Goal: Communication & Community: Answer question/provide support

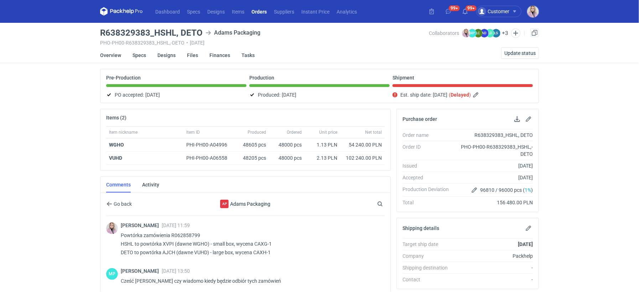
click at [117, 6] on nav "Dashboard Specs Designs Items Orders Suppliers Instant Price Analytics" at bounding box center [230, 11] width 261 height 23
click at [116, 13] on icon at bounding box center [114, 11] width 9 height 4
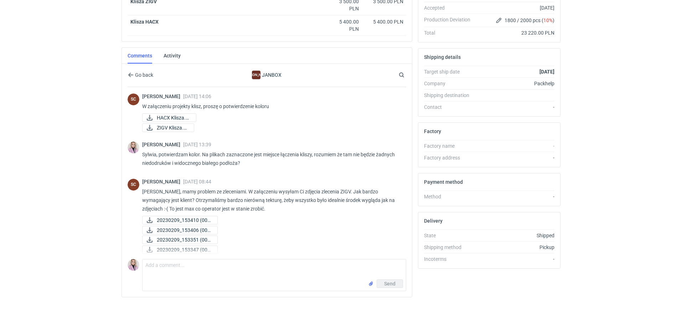
scroll to position [274, 0]
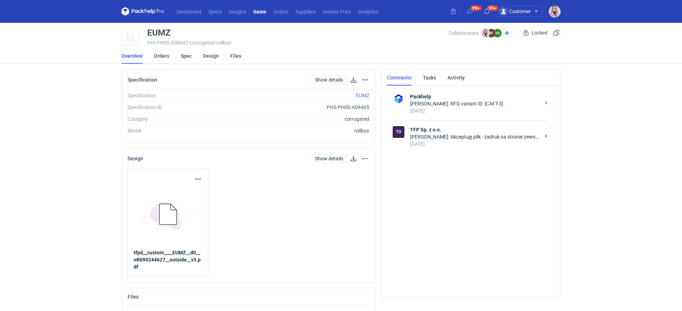
click at [158, 54] on link "Orders" at bounding box center [161, 56] width 15 height 16
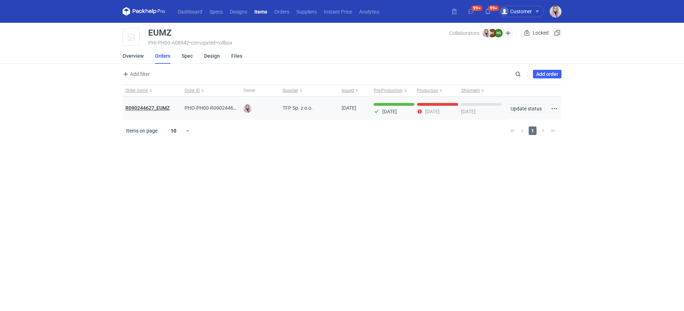
click at [146, 105] on strong "R090244627_EUMZ" at bounding box center [147, 108] width 45 height 6
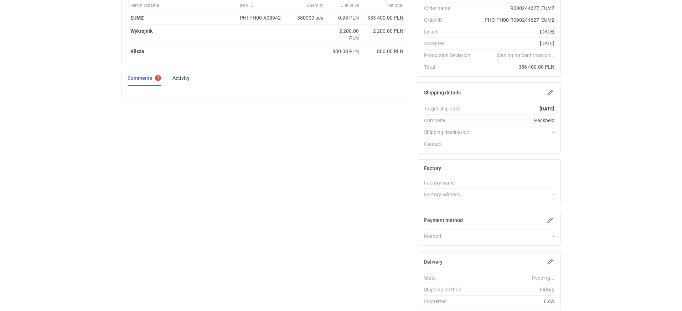
scroll to position [152, 0]
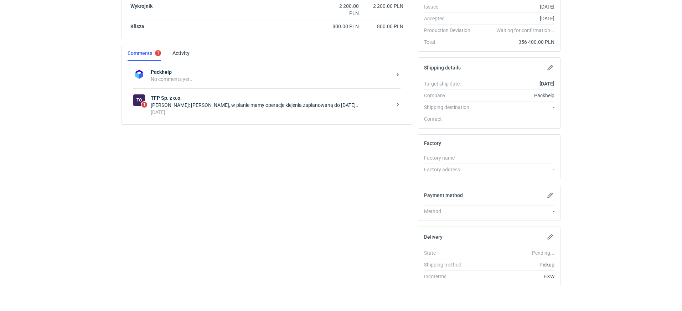
click at [203, 104] on div "Natalia Stępak: Pani Klaudio, w planie mamy operacje klejenia zaplanowaną do cz…" at bounding box center [271, 105] width 241 height 7
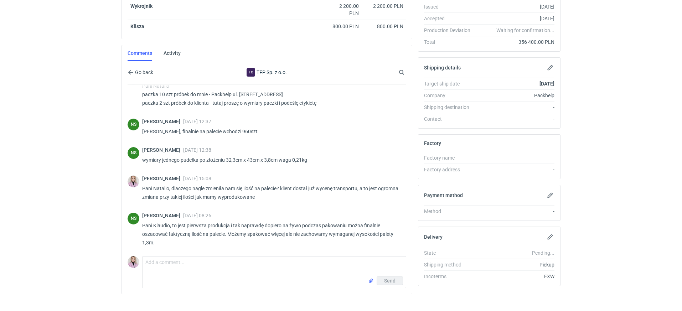
scroll to position [330, 0]
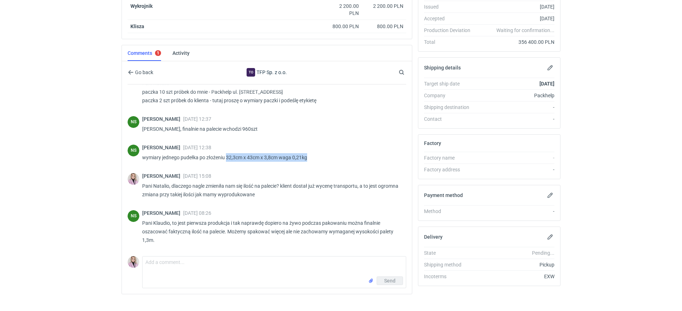
drag, startPoint x: 227, startPoint y: 162, endPoint x: 312, endPoint y: 167, distance: 85.0
click at [312, 162] on p "wymiary jednego pudełka po złożeniu 32,3cm x 43cm x 3,8cm waga 0,21kg" at bounding box center [271, 157] width 258 height 9
copy p "32,3cm x 43cm x 3,8cm waga 0,21kg"
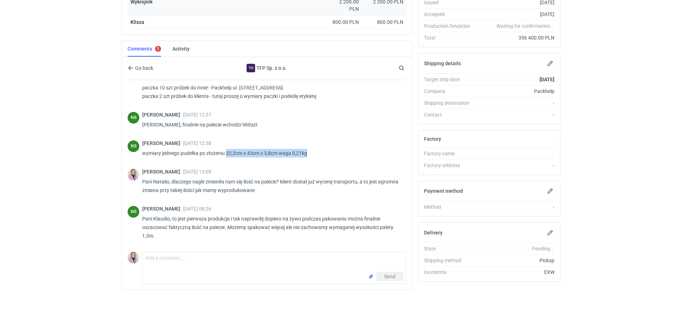
scroll to position [161, 0]
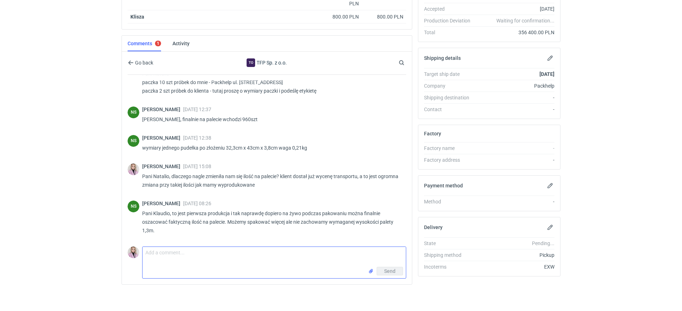
click at [195, 247] on textarea "Comment message" at bounding box center [274, 257] width 263 height 20
type textarea "Pani Natalio, z której lokalizacji odbiór paczki?"
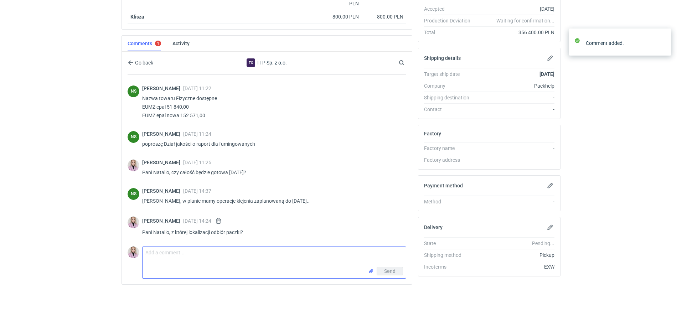
scroll to position [602, 0]
